Goal: Use online tool/utility: Utilize a website feature to perform a specific function

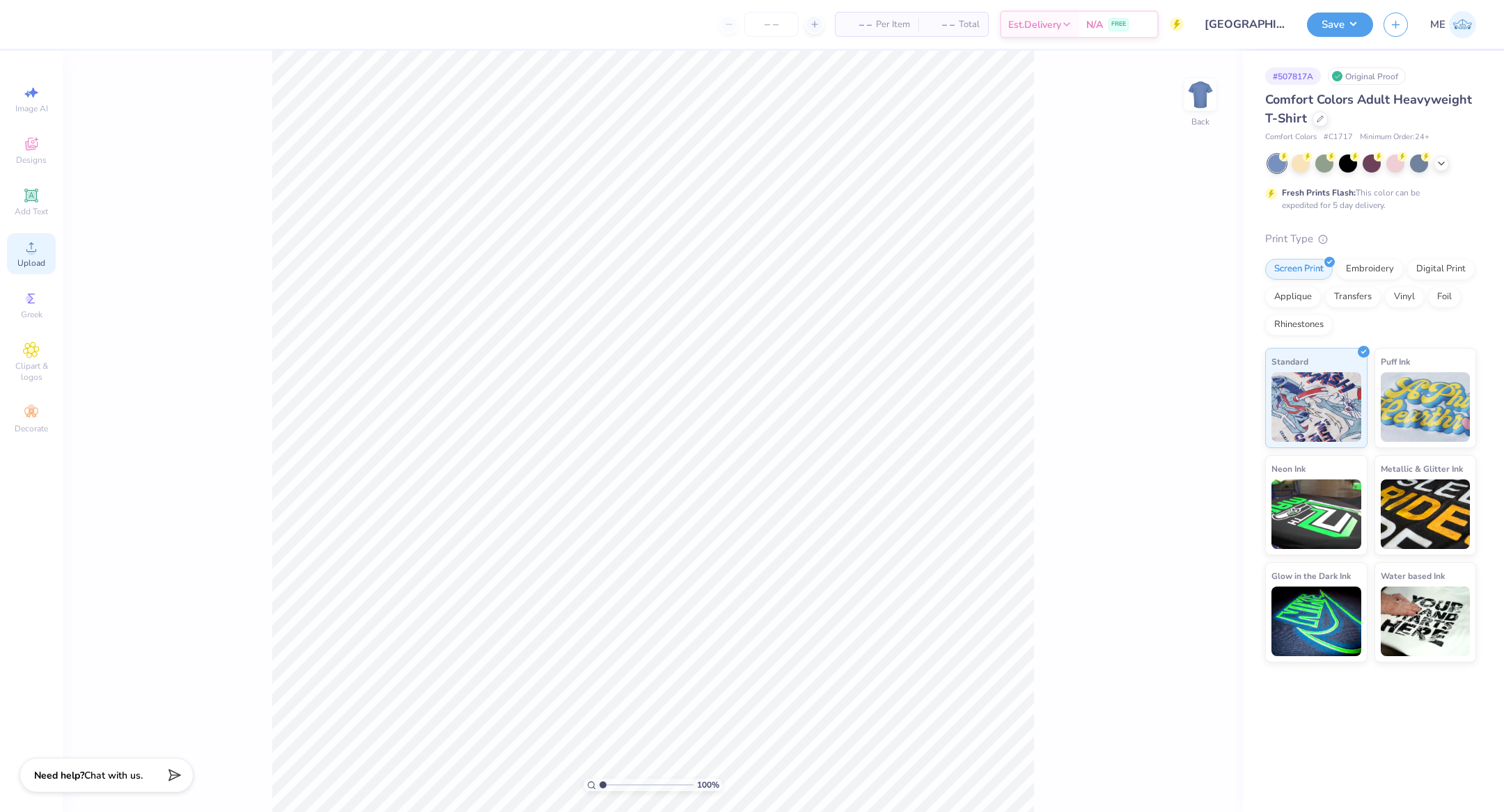
click at [29, 254] on circle at bounding box center [31, 251] width 8 height 8
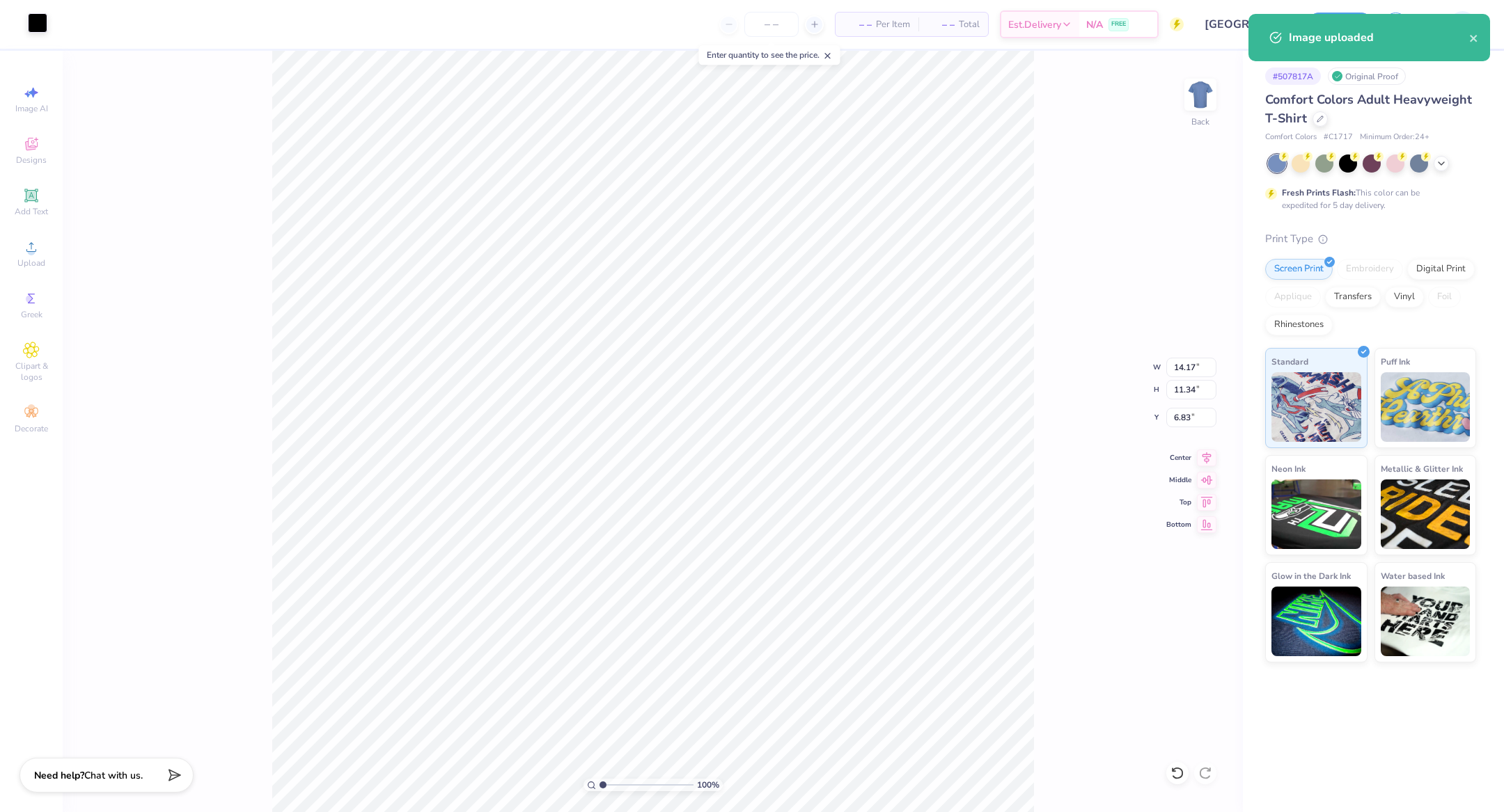
click at [37, 23] on div at bounding box center [37, 22] width 19 height 19
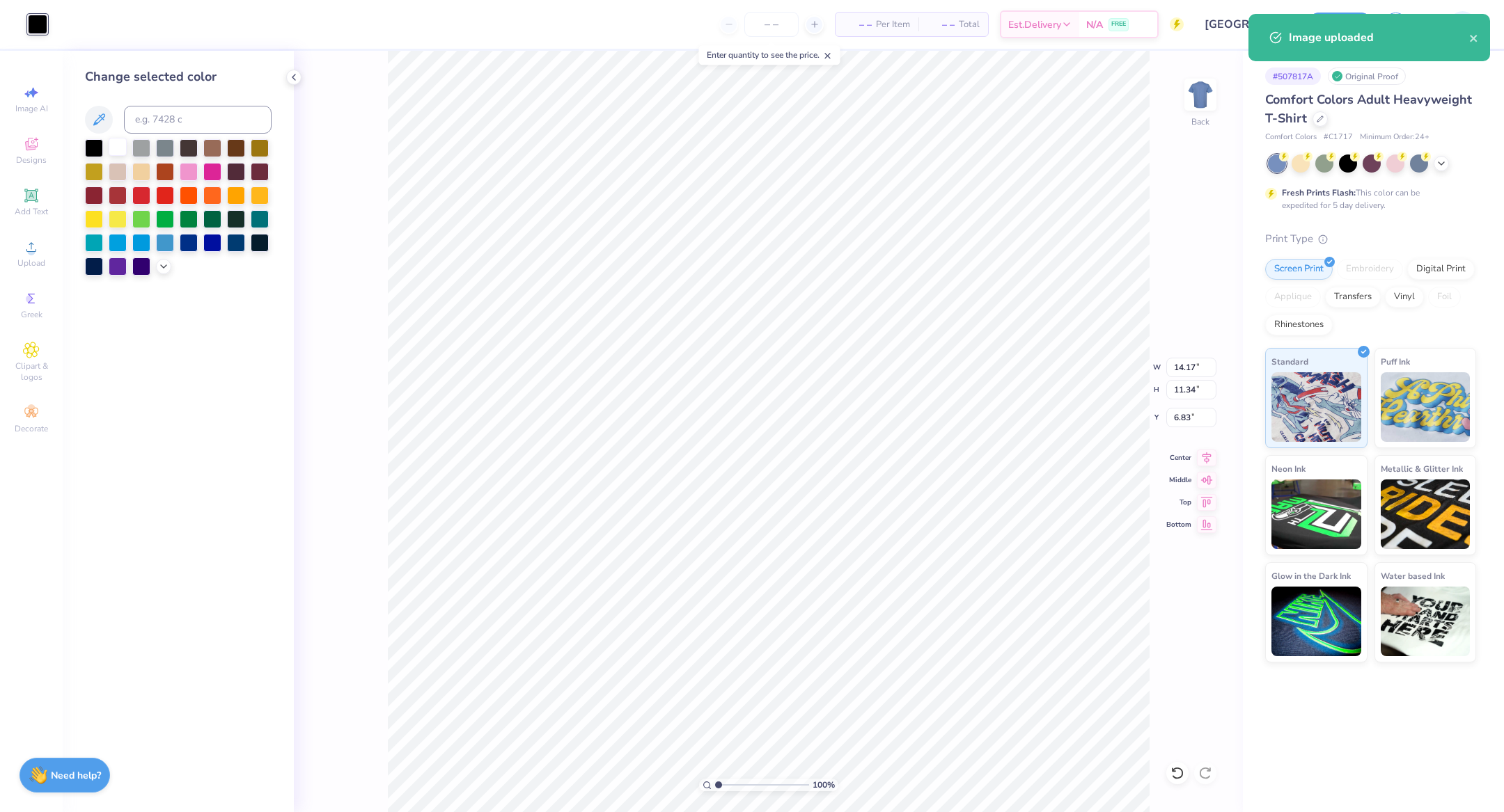
click at [119, 146] on div at bounding box center [117, 147] width 18 height 18
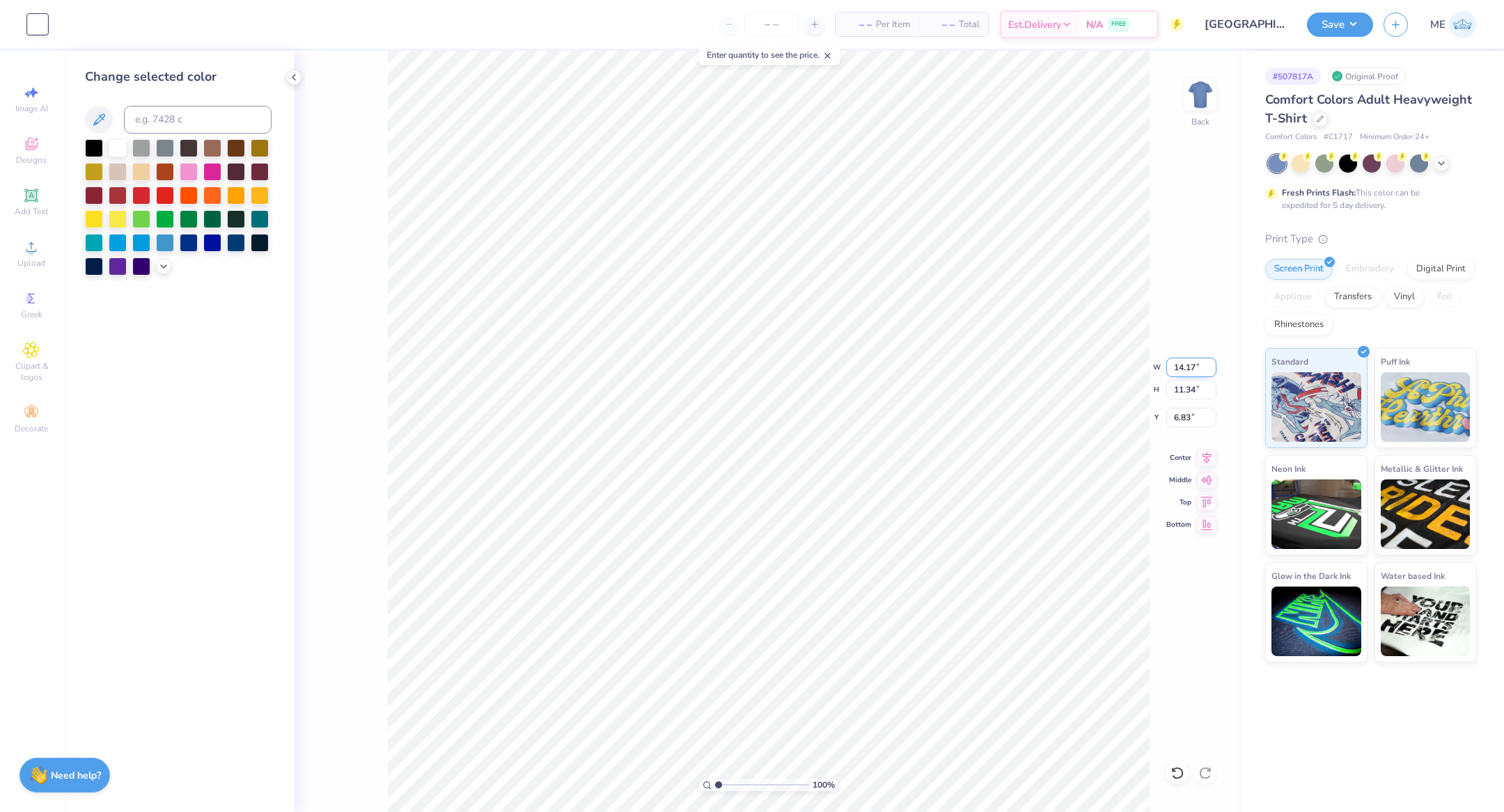
click at [1183, 369] on input "14.17" at bounding box center [1191, 367] width 50 height 19
type input "12.00"
type input "9.60"
click at [1209, 460] on icon at bounding box center [1206, 456] width 19 height 17
click at [1188, 419] on input "7.70" at bounding box center [1191, 417] width 50 height 19
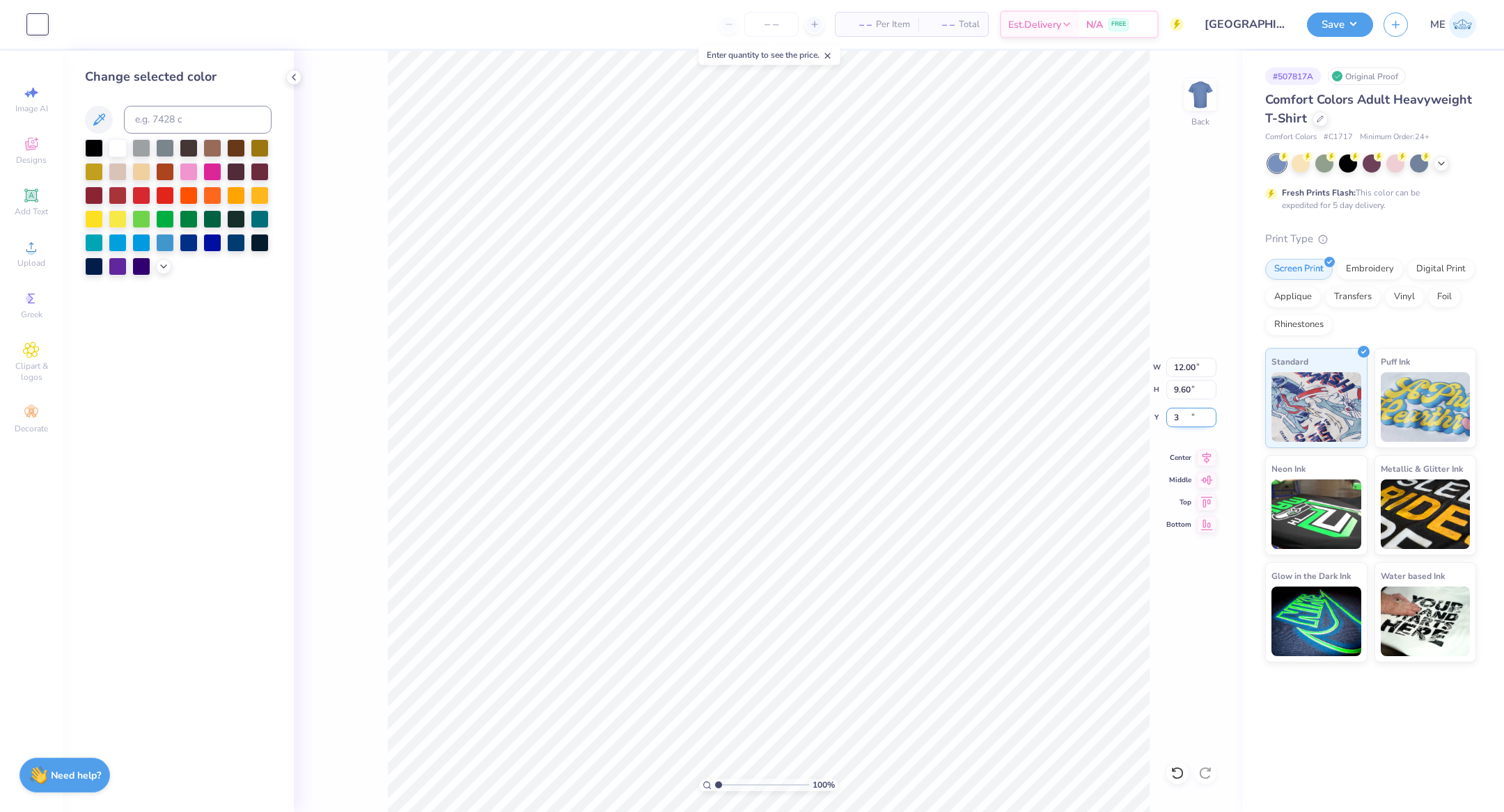
type input "3.00"
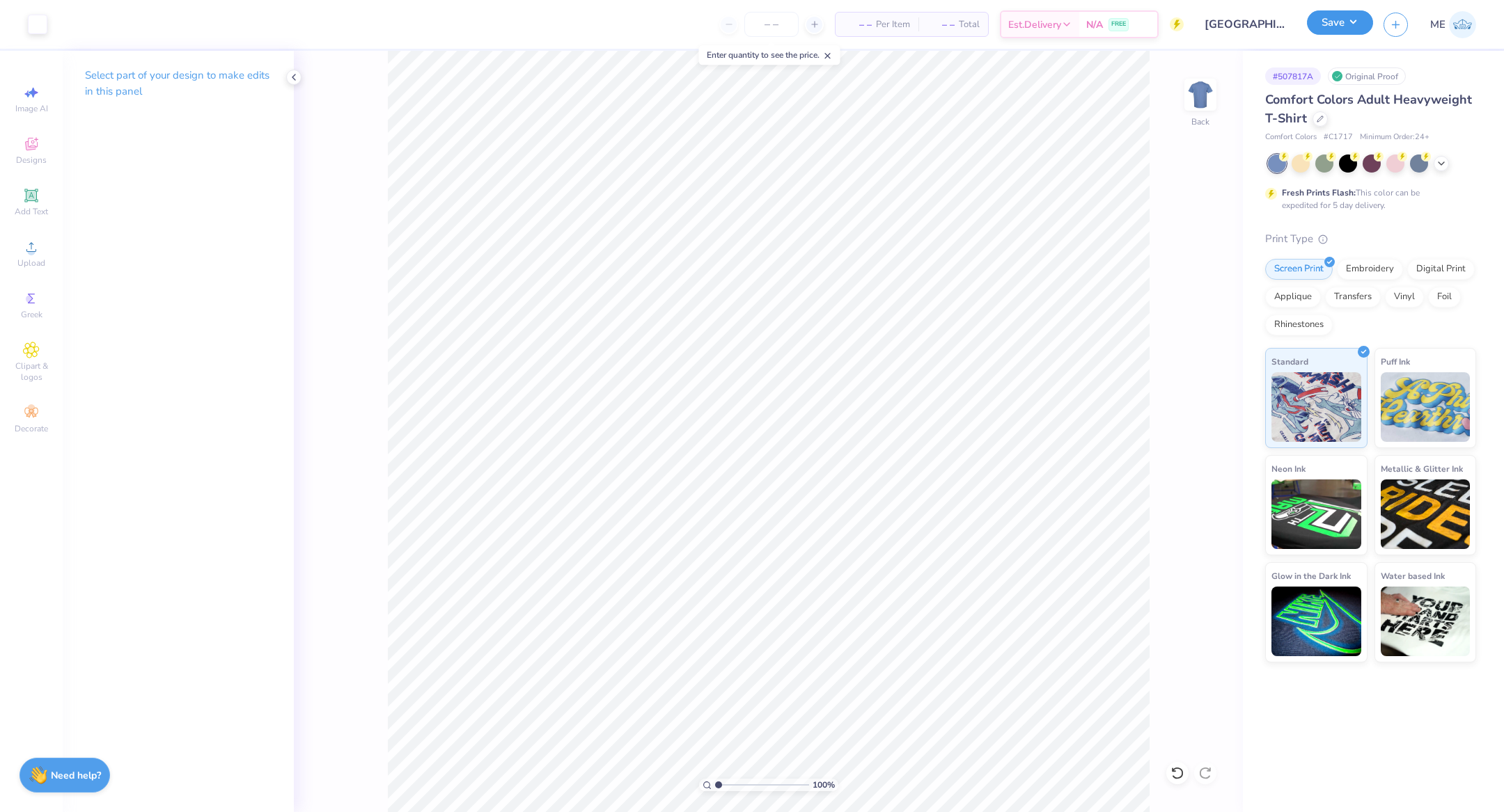
click at [1337, 32] on button "Save" at bounding box center [1340, 23] width 66 height 25
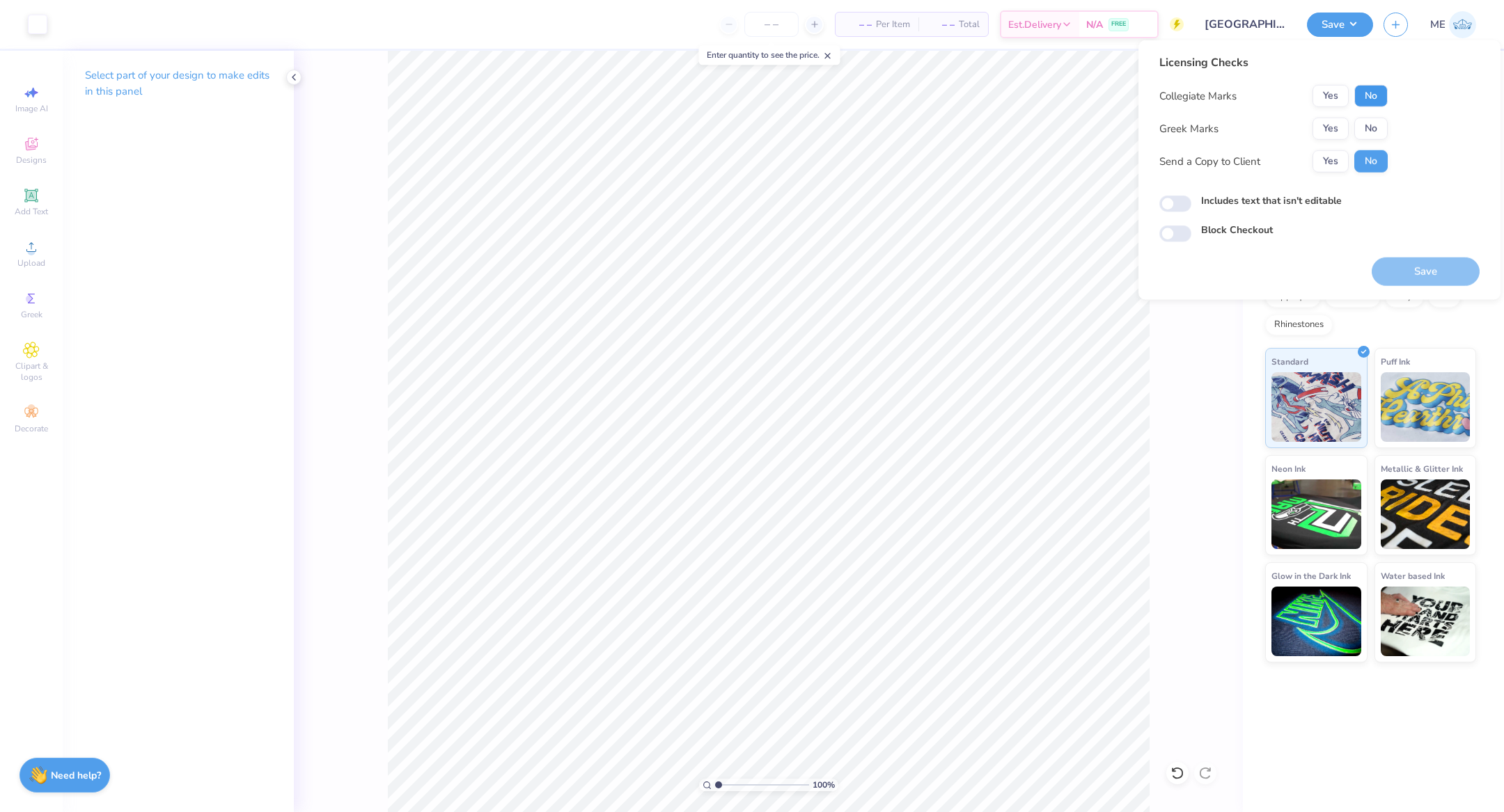
click at [1373, 93] on button "No" at bounding box center [1371, 96] width 33 height 22
click at [1371, 121] on button "No" at bounding box center [1371, 129] width 33 height 22
click at [1185, 204] on input "Includes text that isn't editable" at bounding box center [1175, 204] width 32 height 17
checkbox input "true"
click at [1415, 268] on button "Save" at bounding box center [1425, 271] width 108 height 29
